Goal: Obtain resource: Download file/media

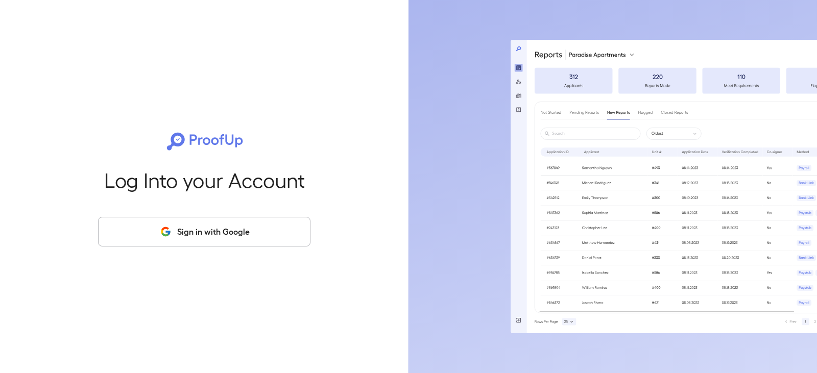
click at [200, 235] on button "Sign in with Google" at bounding box center [204, 232] width 212 height 30
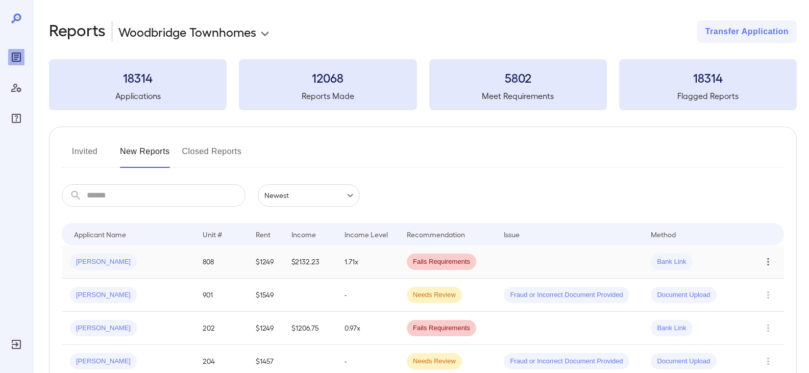
click at [764, 263] on icon "Row Actions" at bounding box center [768, 262] width 11 height 12
click at [738, 299] on li "View Report" at bounding box center [768, 299] width 81 height 16
click at [100, 259] on span "[PERSON_NAME]" at bounding box center [103, 262] width 67 height 10
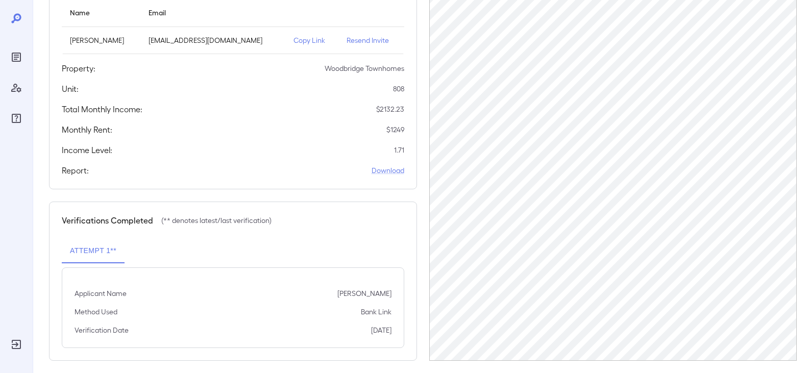
scroll to position [139, 0]
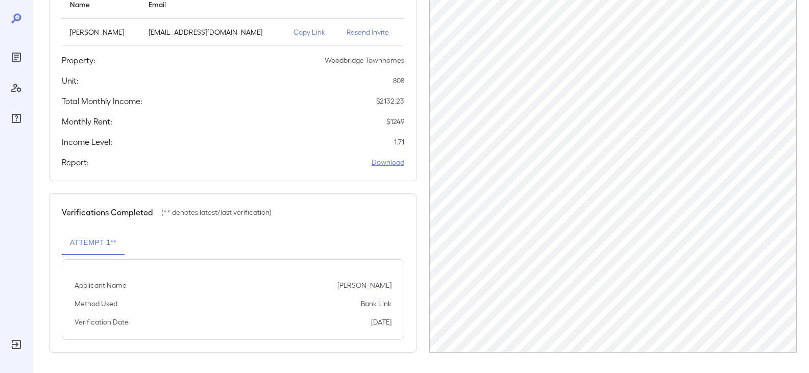
click at [385, 162] on link "Download" at bounding box center [388, 162] width 33 height 10
